Goal: Task Accomplishment & Management: Manage account settings

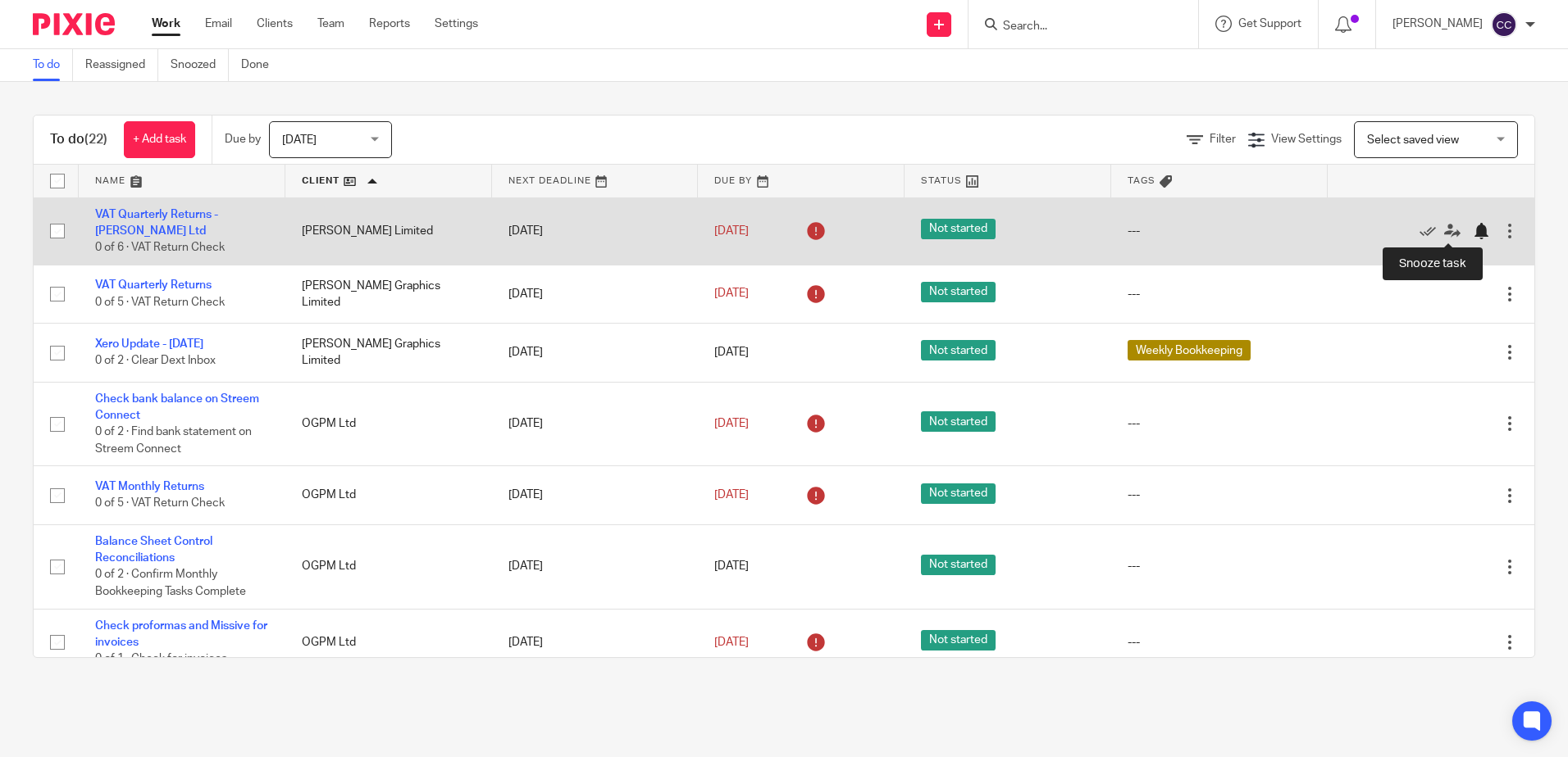
click at [1472, 227] on div at bounding box center [1480, 231] width 17 height 17
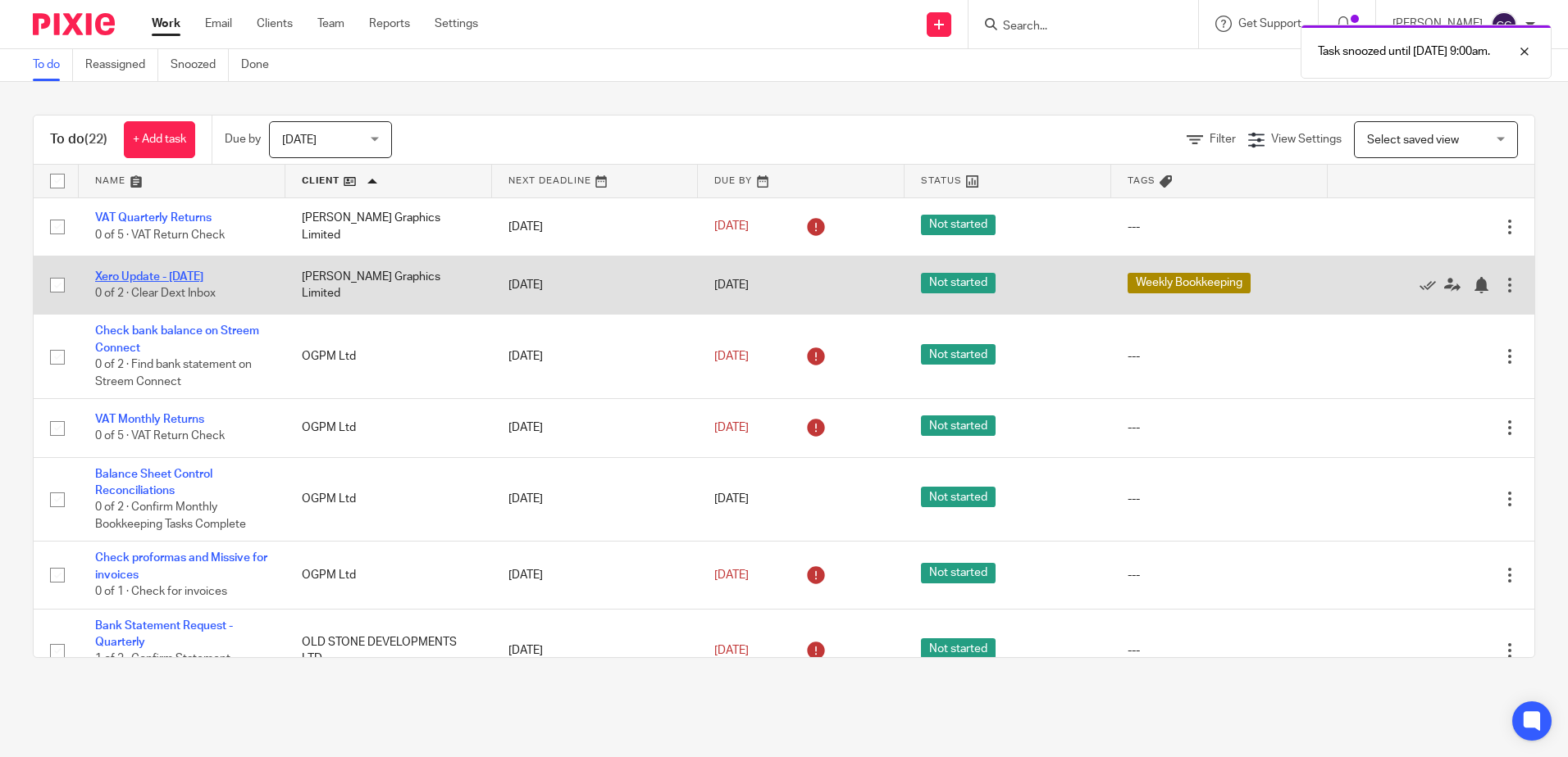
click at [166, 279] on link "Xero Update - [DATE]" at bounding box center [148, 277] width 108 height 11
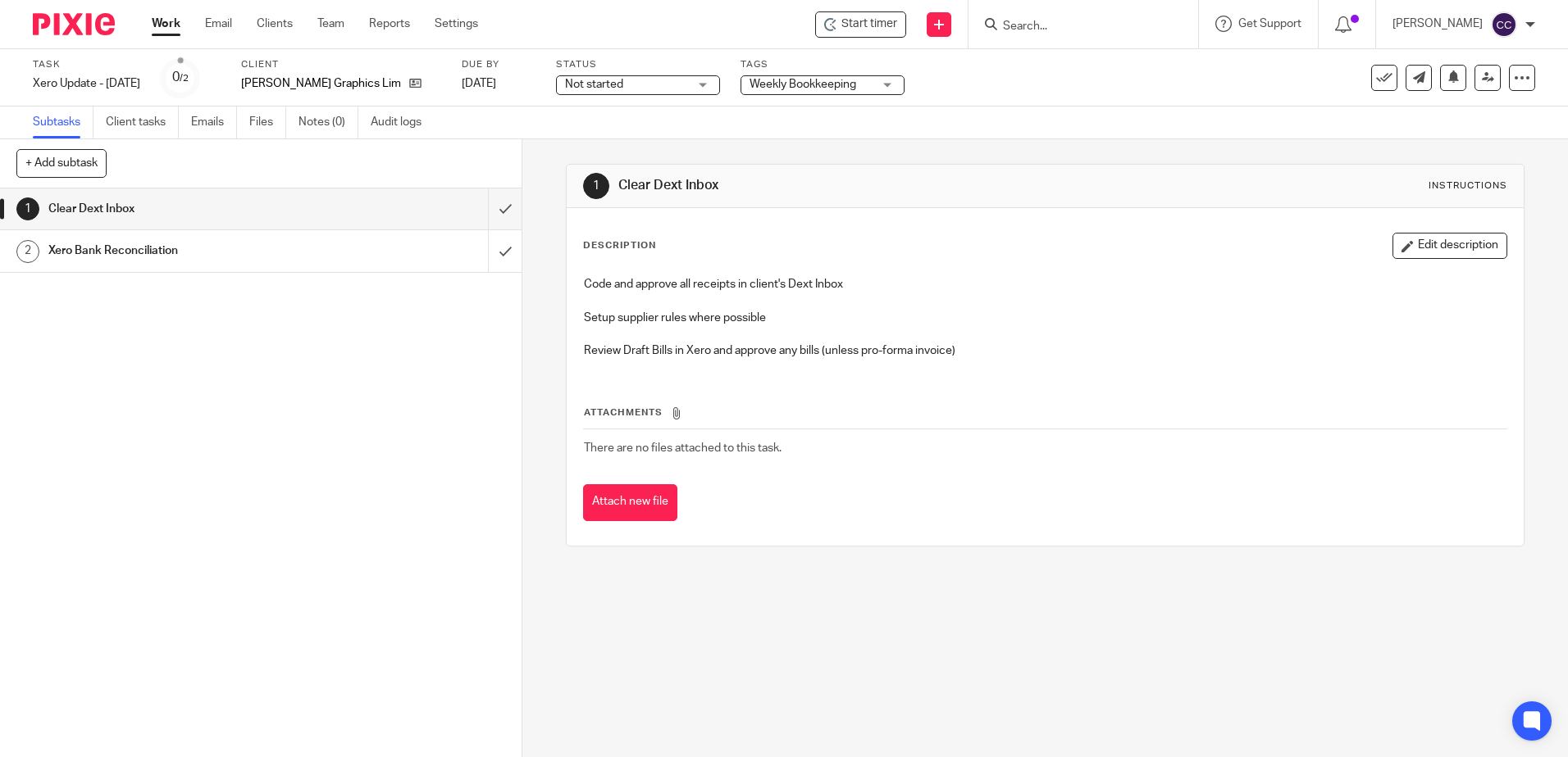
click at [890, 30] on span "Start timer" at bounding box center [869, 24] width 56 height 17
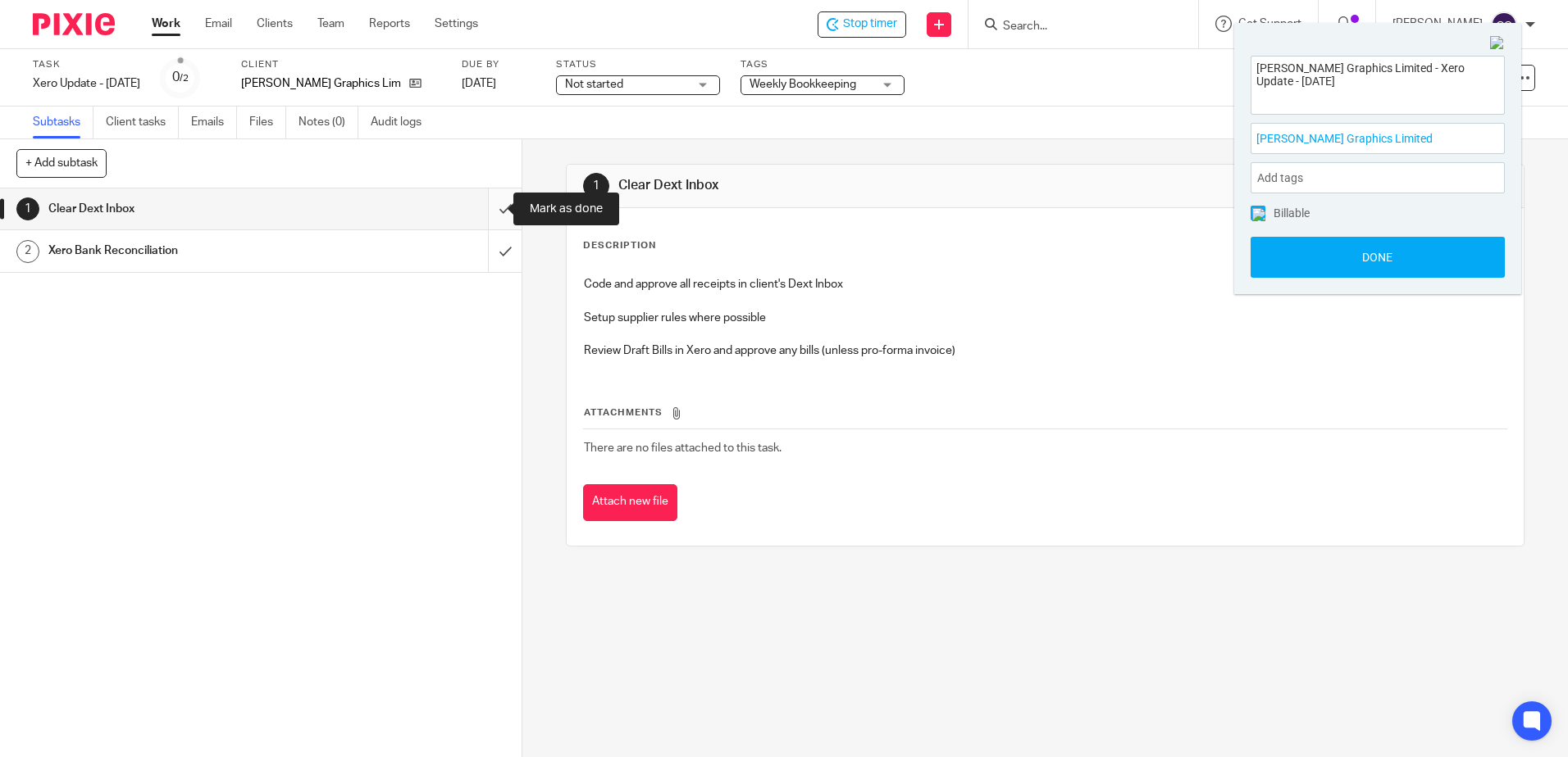
click at [489, 204] on input "submit" at bounding box center [261, 209] width 521 height 41
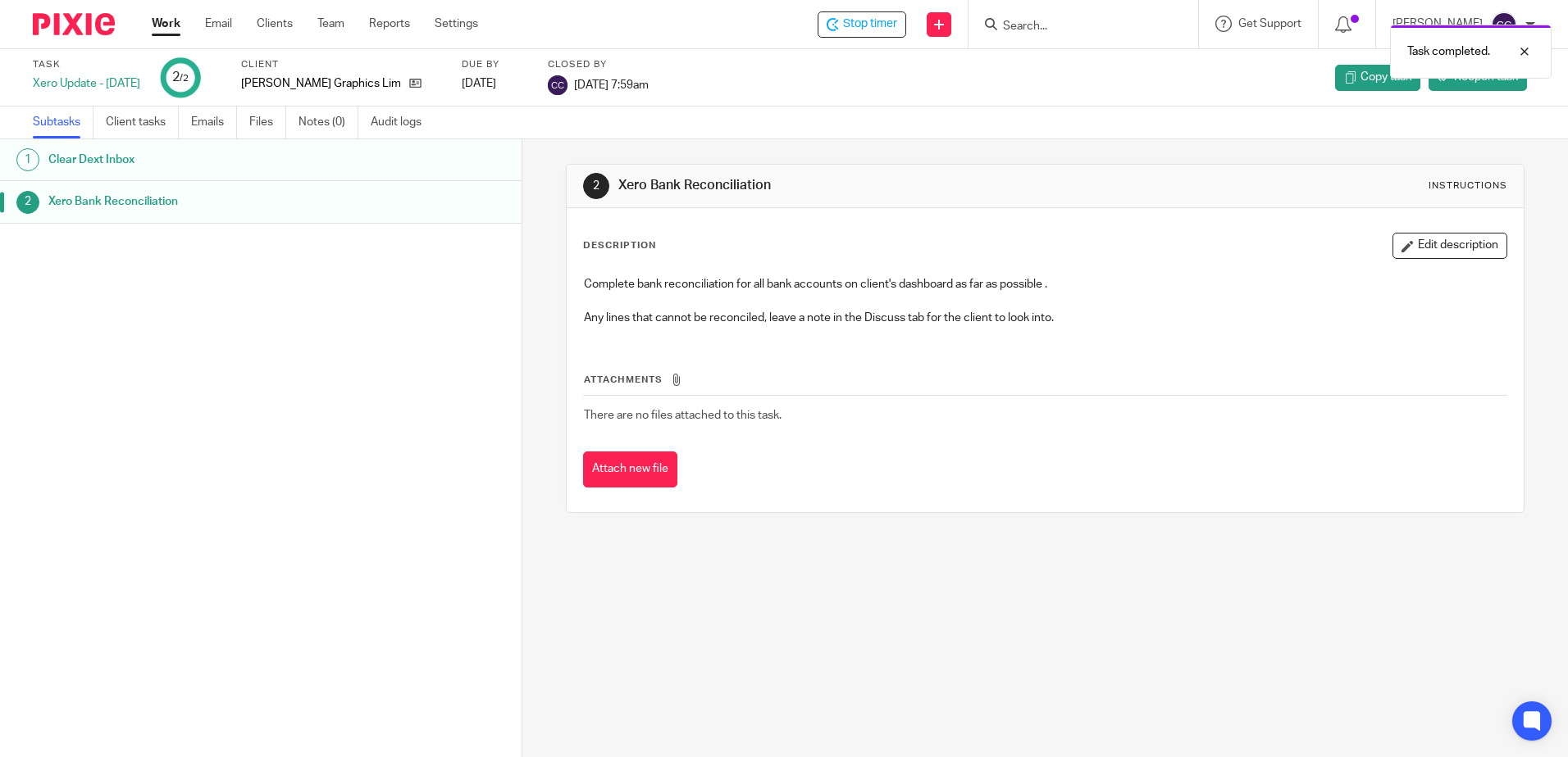
click at [184, 26] on ul "Work Email Clients Team Reports Settings" at bounding box center [327, 24] width 351 height 17
click at [158, 22] on link "Work" at bounding box center [166, 24] width 29 height 17
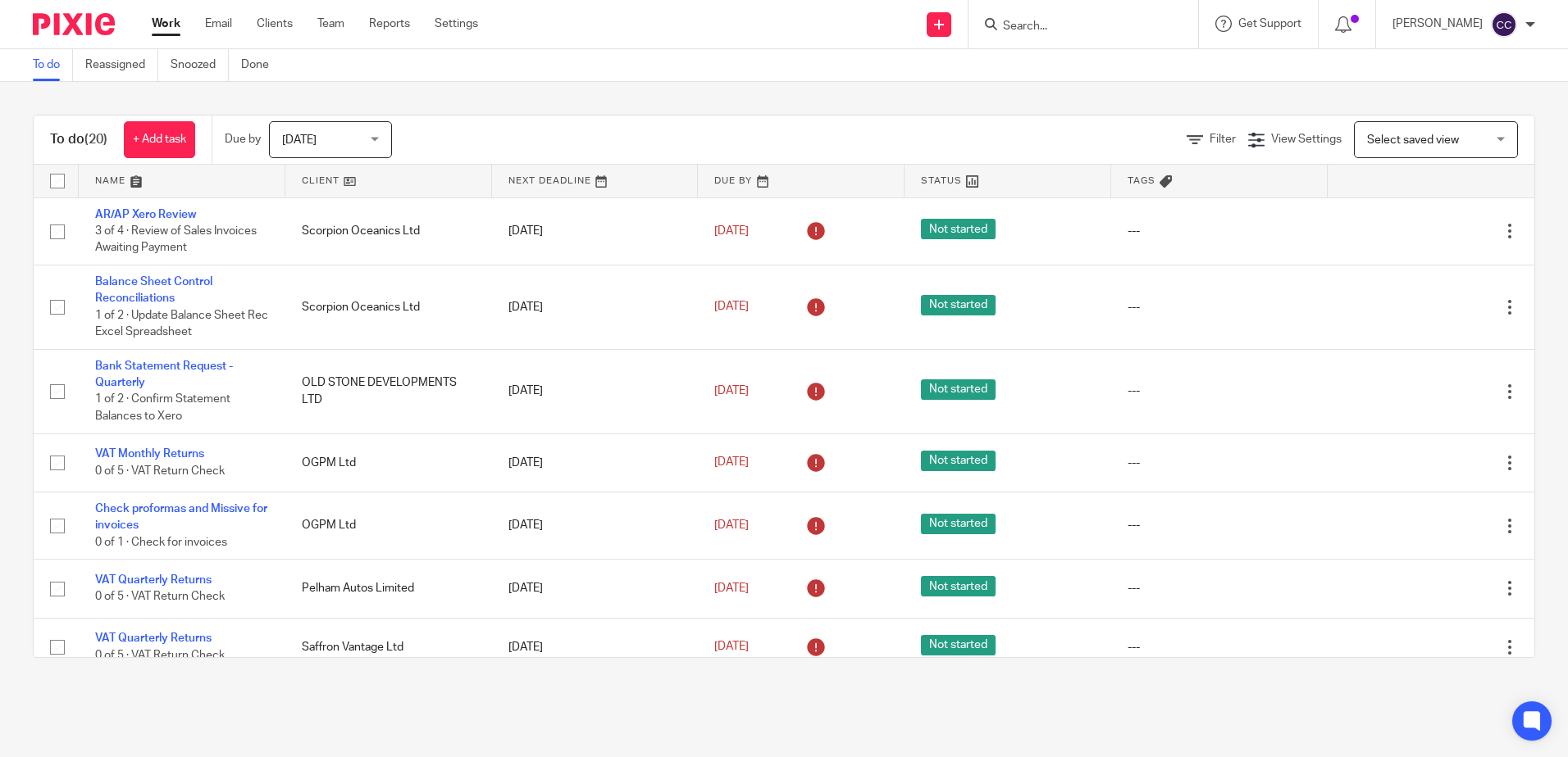
click at [303, 179] on link at bounding box center [389, 181] width 206 height 33
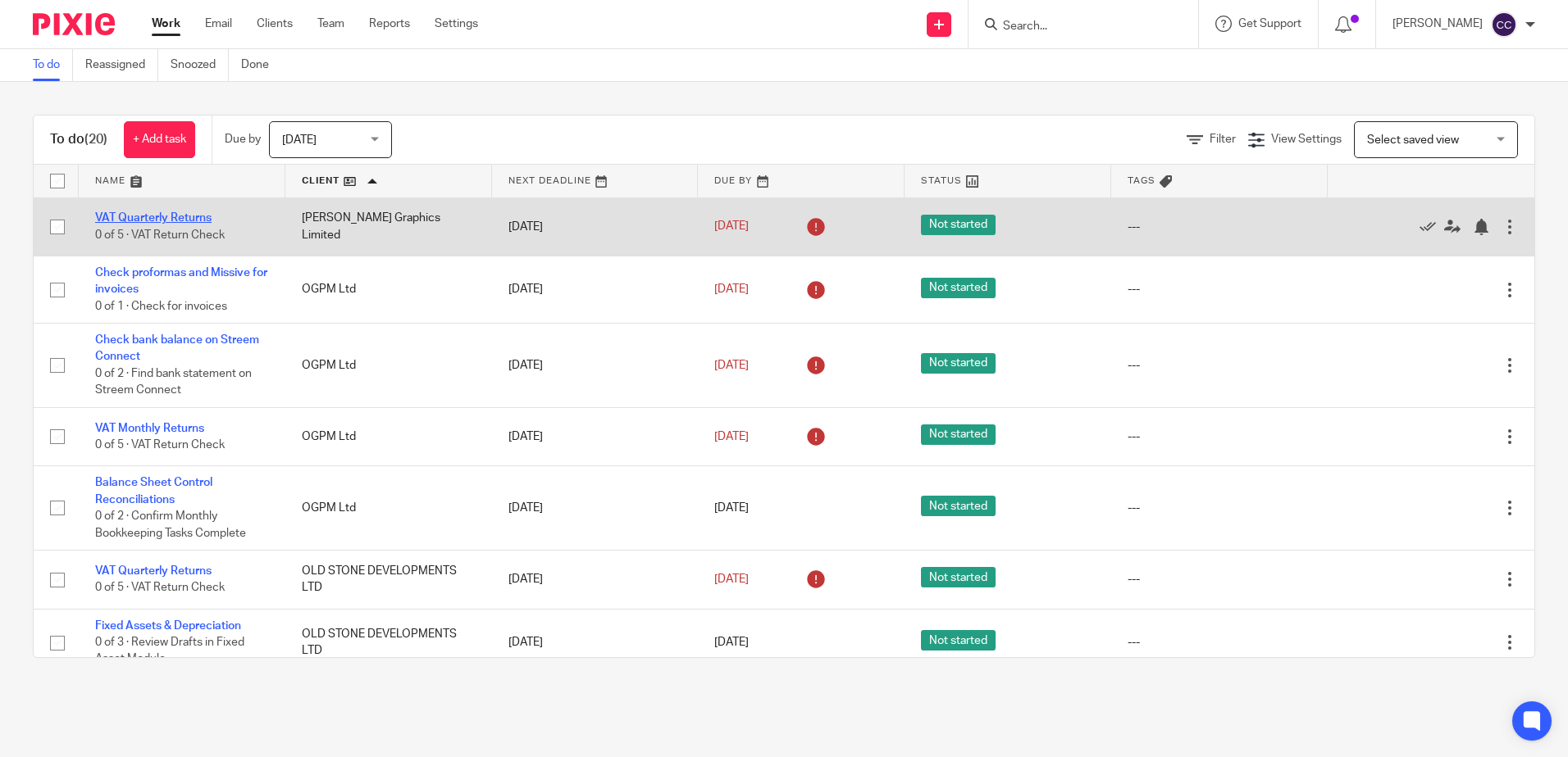
click at [134, 214] on link "VAT Quarterly Returns" at bounding box center [153, 217] width 116 height 11
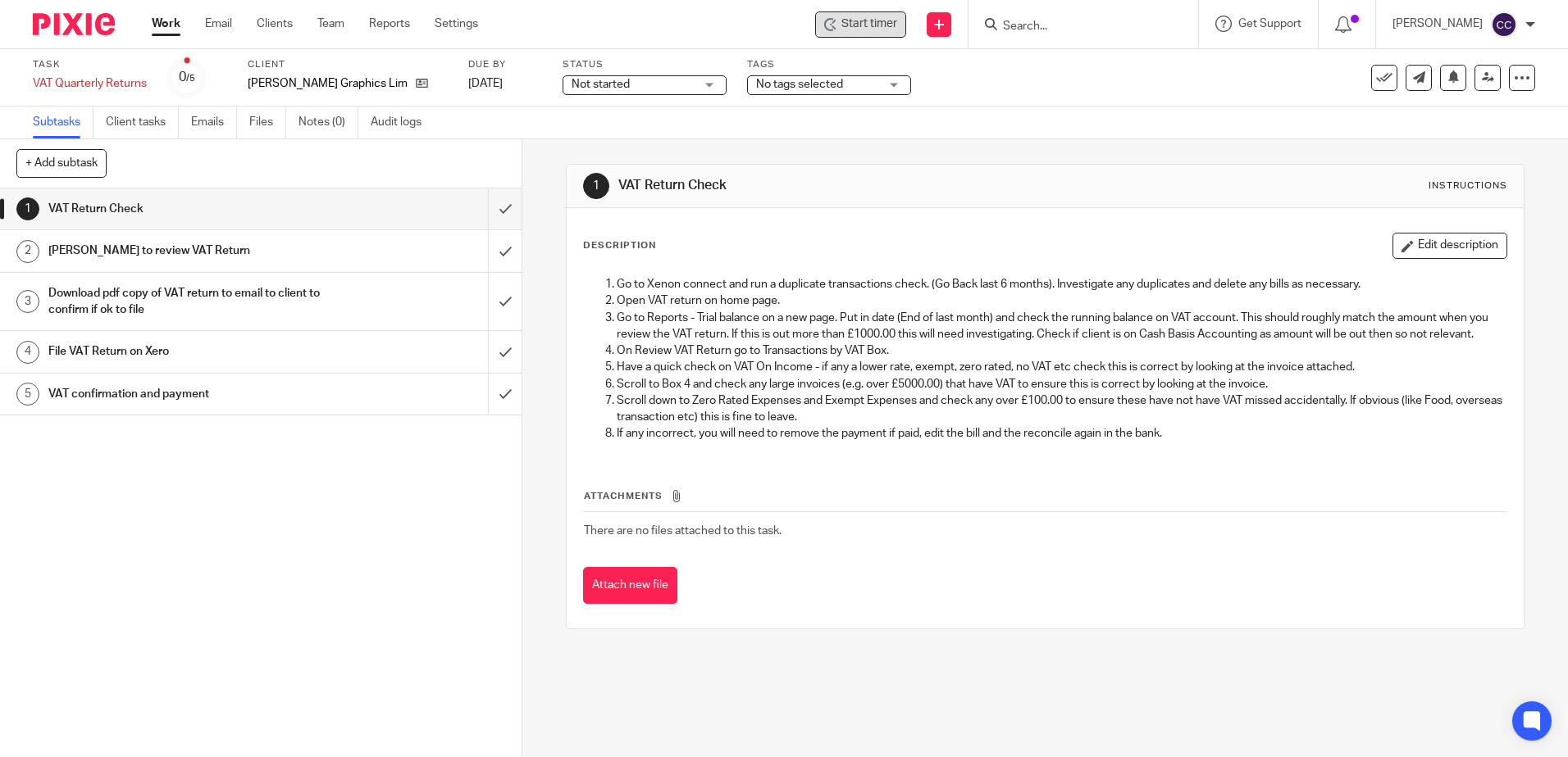
click at [877, 27] on span "Start timer" at bounding box center [869, 24] width 56 height 17
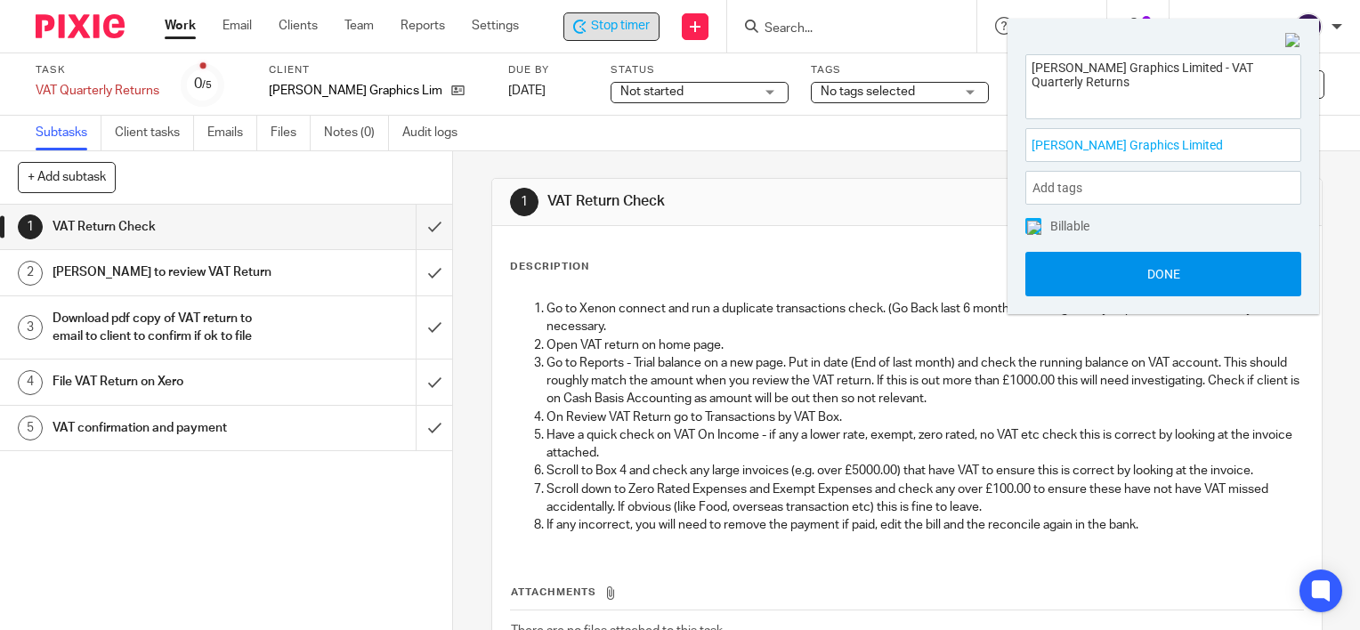
click at [1177, 285] on button "Done" at bounding box center [1163, 274] width 276 height 44
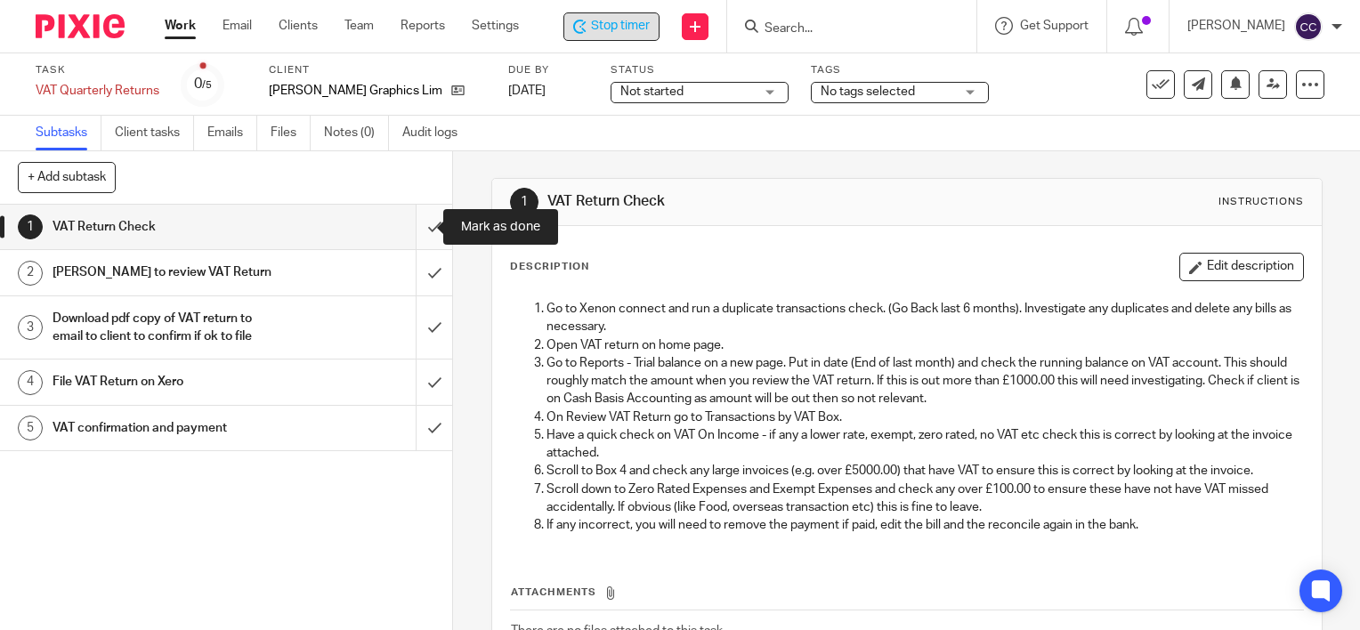
click at [416, 227] on input "submit" at bounding box center [226, 227] width 452 height 44
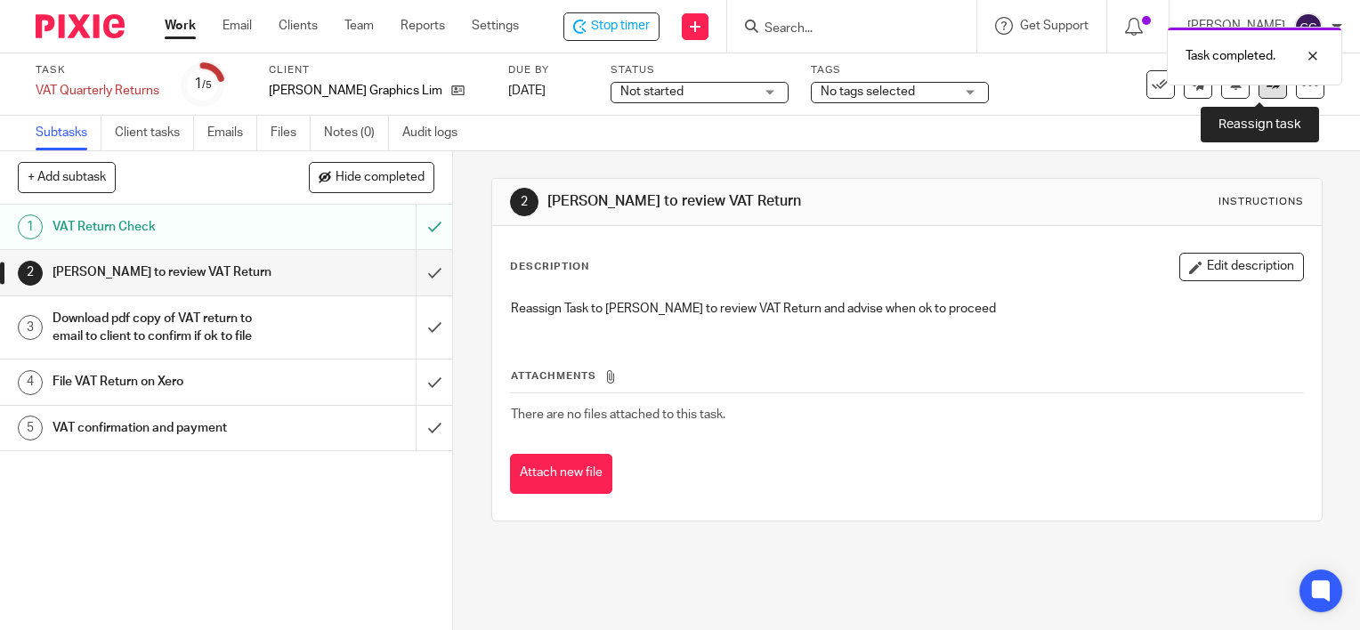
drag, startPoint x: 1263, startPoint y: 88, endPoint x: 1245, endPoint y: 93, distance: 18.3
click at [1266, 88] on icon at bounding box center [1272, 83] width 13 height 13
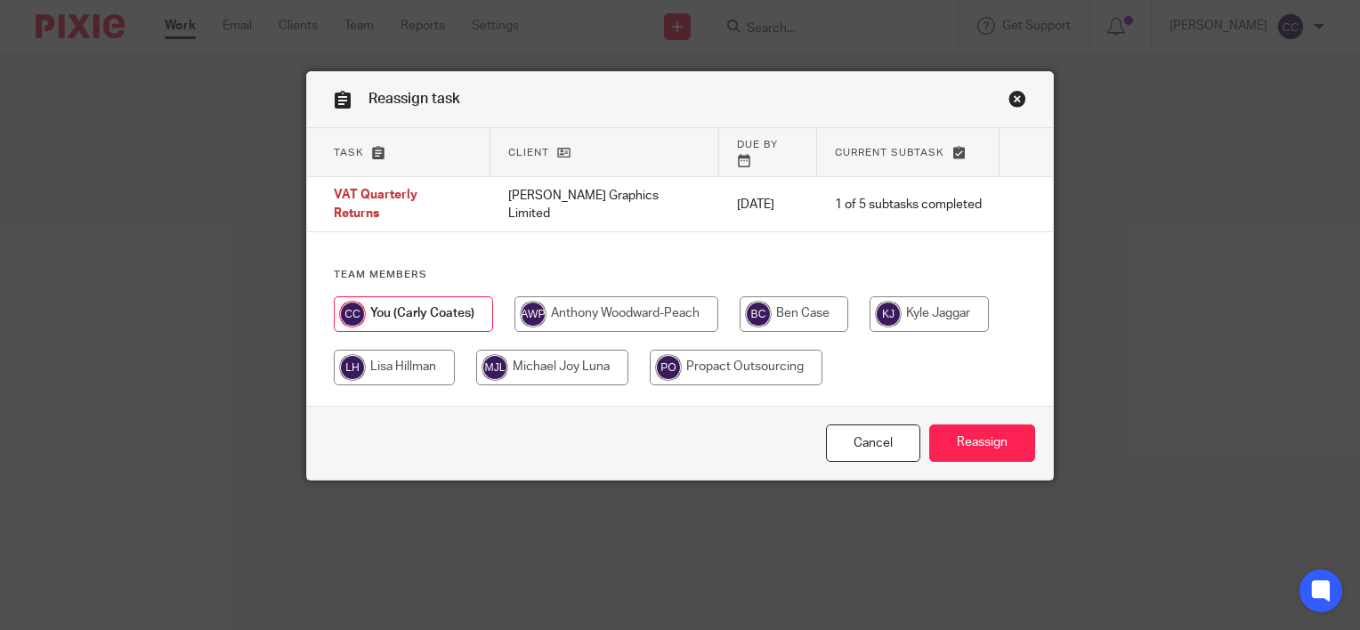
click at [778, 297] on input "radio" at bounding box center [794, 314] width 109 height 36
radio input "true"
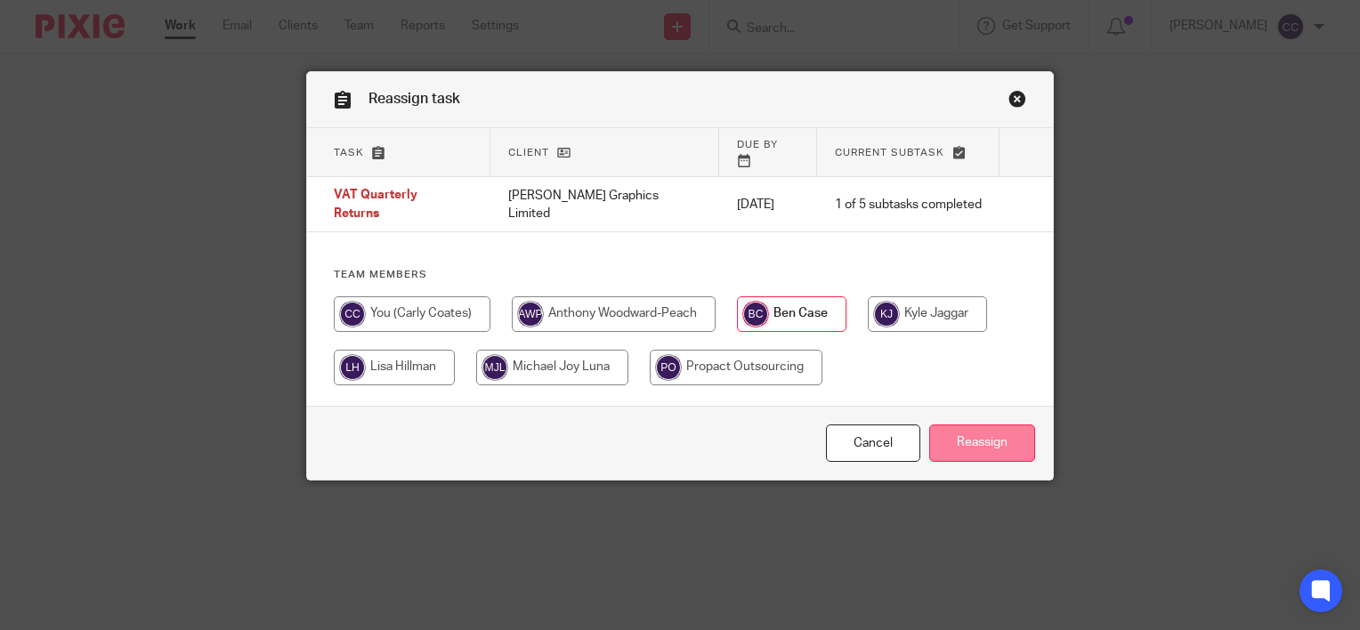
click at [950, 433] on input "Reassign" at bounding box center [982, 443] width 106 height 38
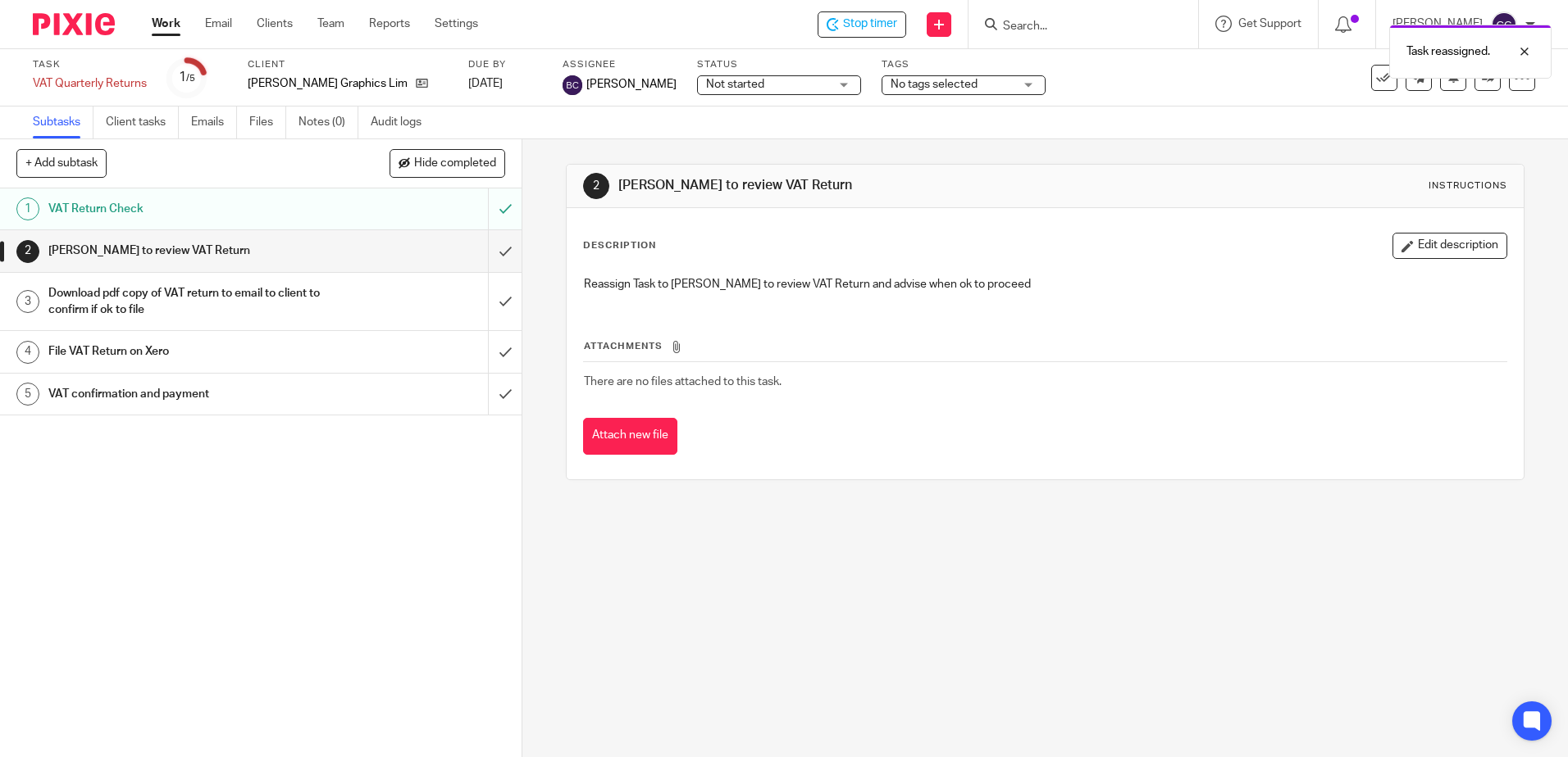
drag, startPoint x: 156, startPoint y: 28, endPoint x: 160, endPoint y: 38, distance: 10.8
click at [156, 28] on link "Work" at bounding box center [166, 24] width 29 height 17
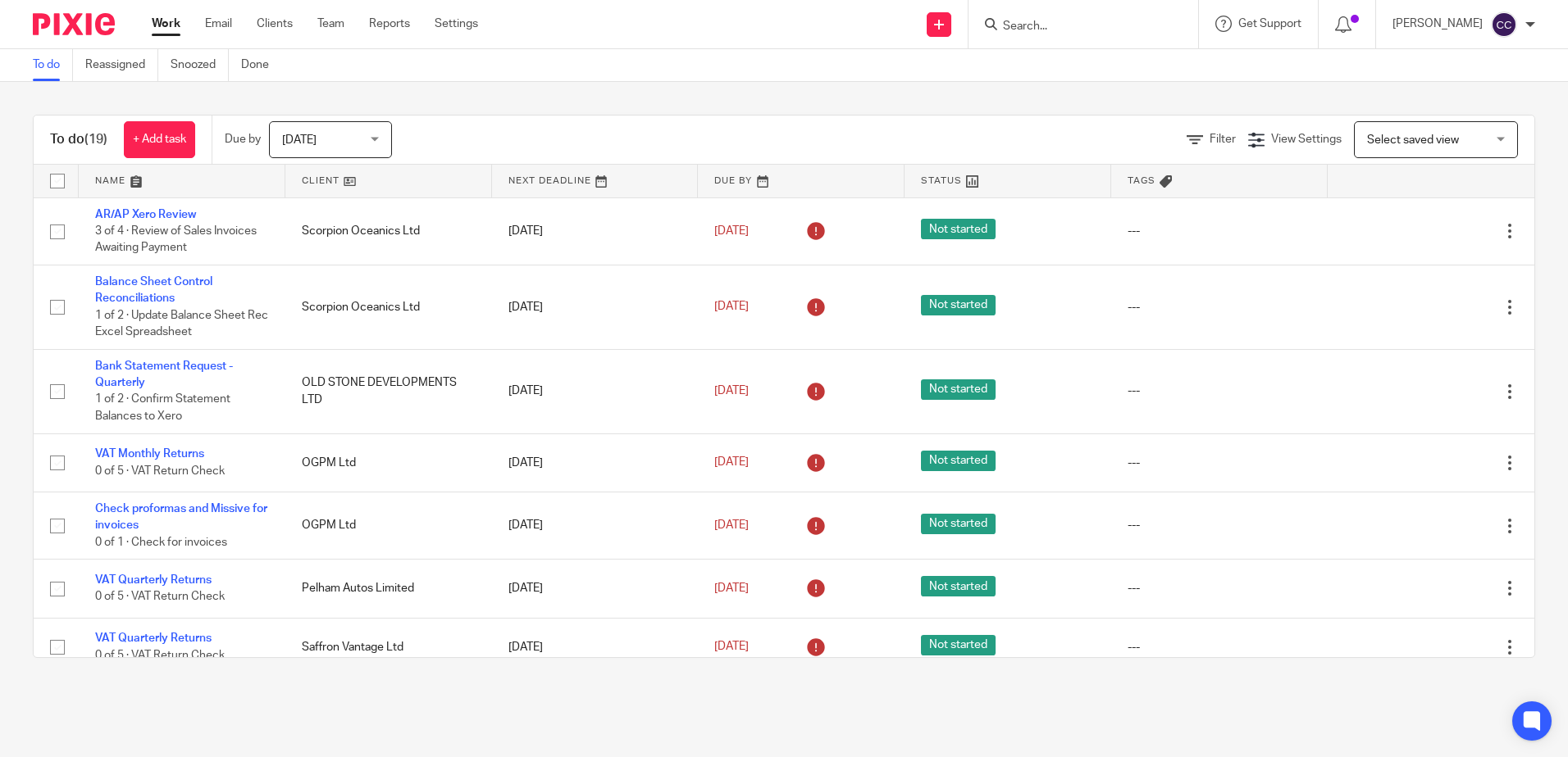
click at [326, 178] on link at bounding box center [389, 181] width 206 height 33
